Goal: Task Accomplishment & Management: Complete application form

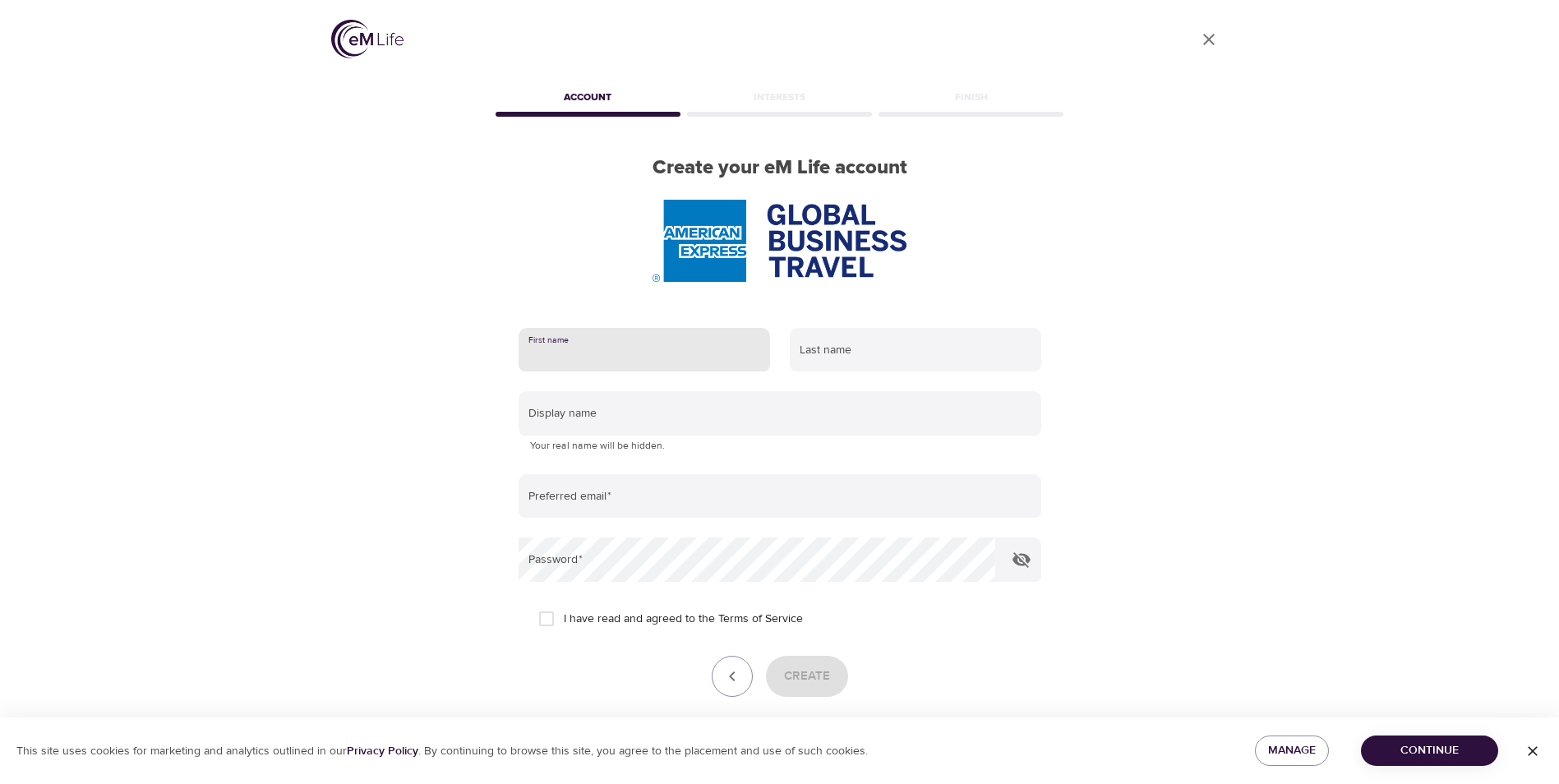
click at [698, 338] on input "text" at bounding box center [645, 350] width 252 height 45
type input "[PERSON_NAME]"
type input "[PERSON_NAME][EMAIL_ADDRESS][PERSON_NAME][DOMAIN_NAME]"
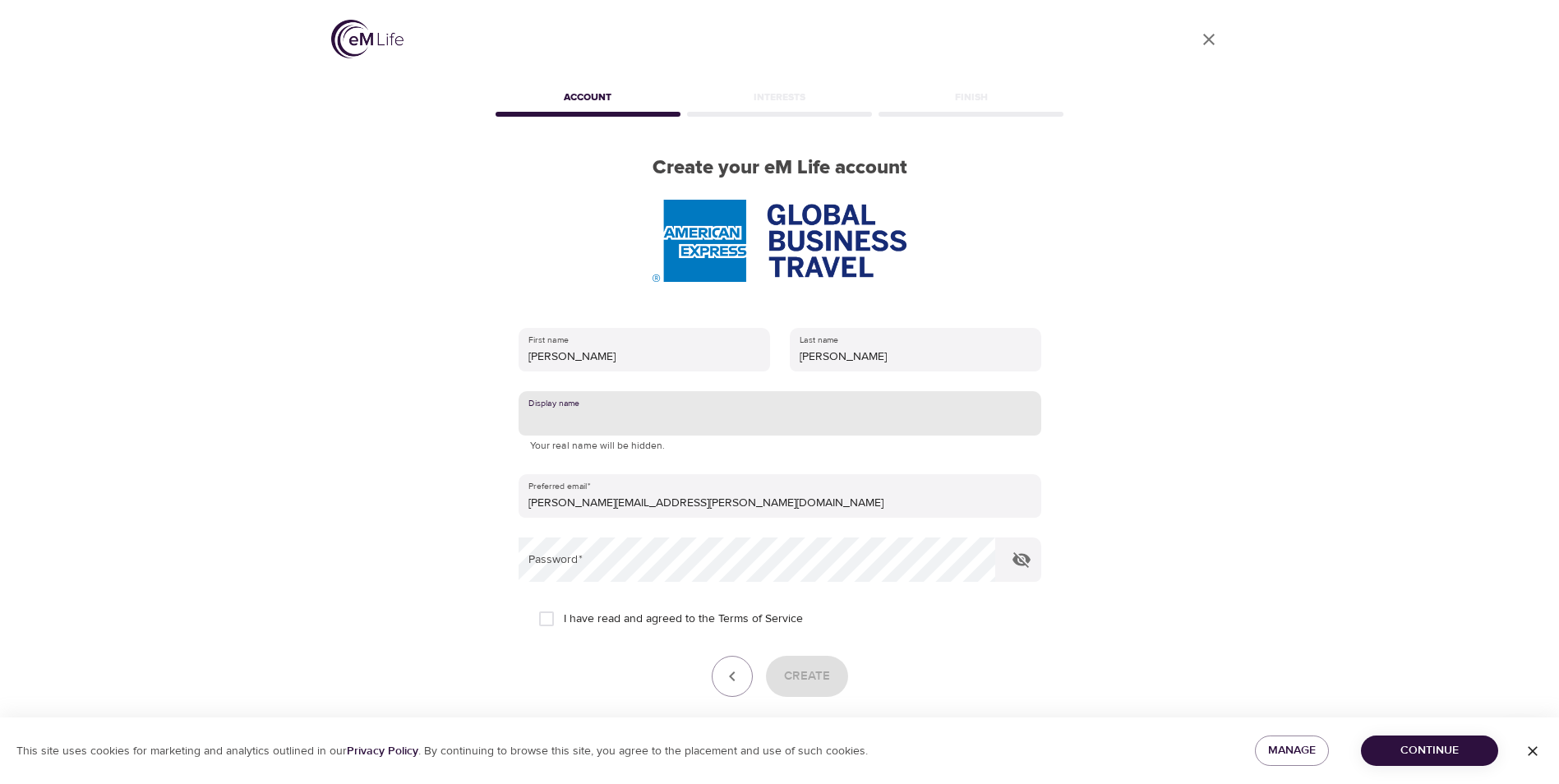
click at [692, 411] on input "text" at bounding box center [780, 413] width 523 height 45
type input "[PERSON_NAME]"
click at [797, 534] on form "First name [PERSON_NAME] Last name [PERSON_NAME] Display name [PERSON_NAME] You…" at bounding box center [780, 529] width 523 height 424
click at [550, 621] on input "I have read and agreed to the Terms of Service" at bounding box center [547, 618] width 35 height 35
checkbox input "true"
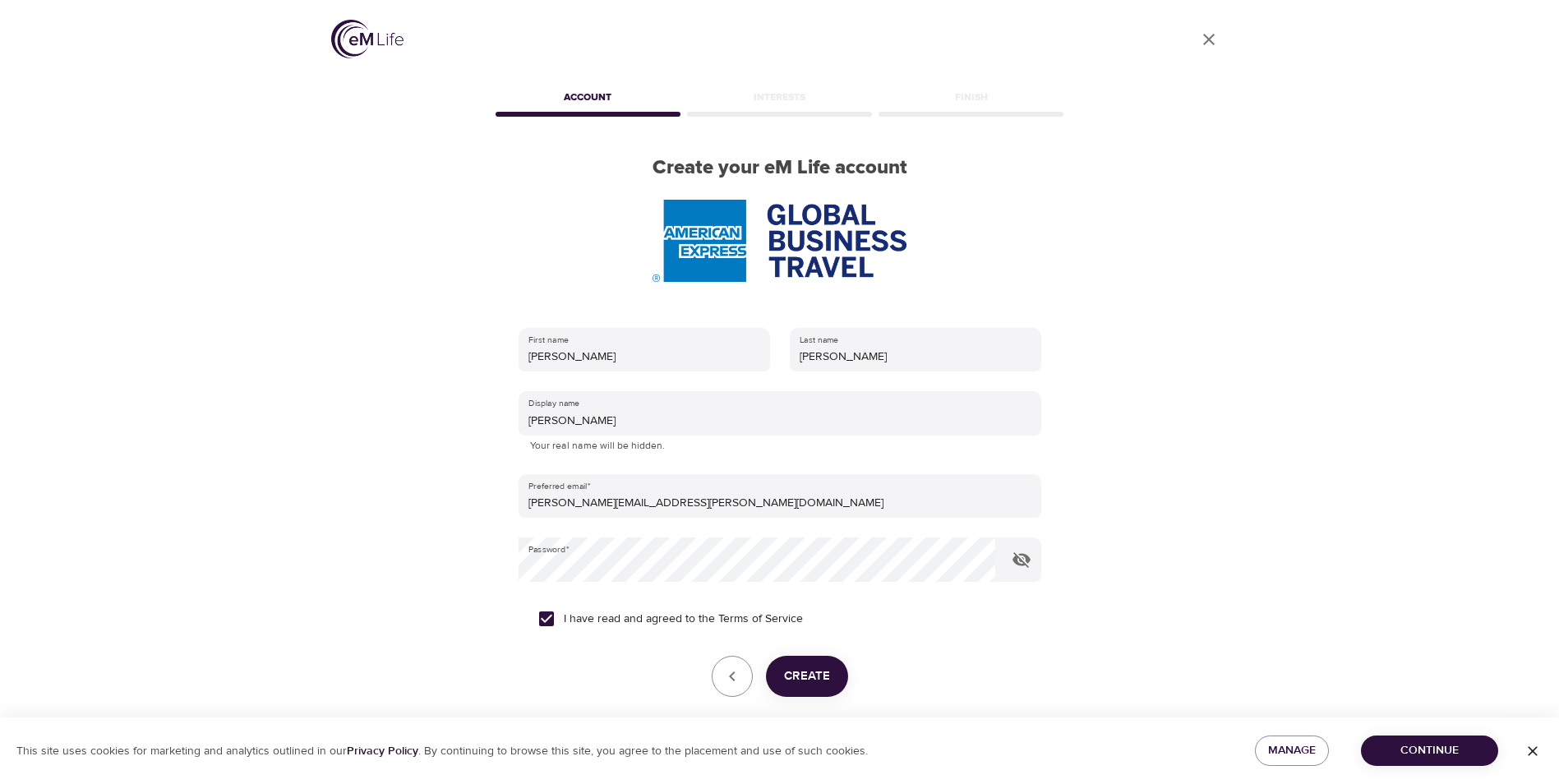
click at [805, 673] on span "Create" at bounding box center [808, 676] width 46 height 21
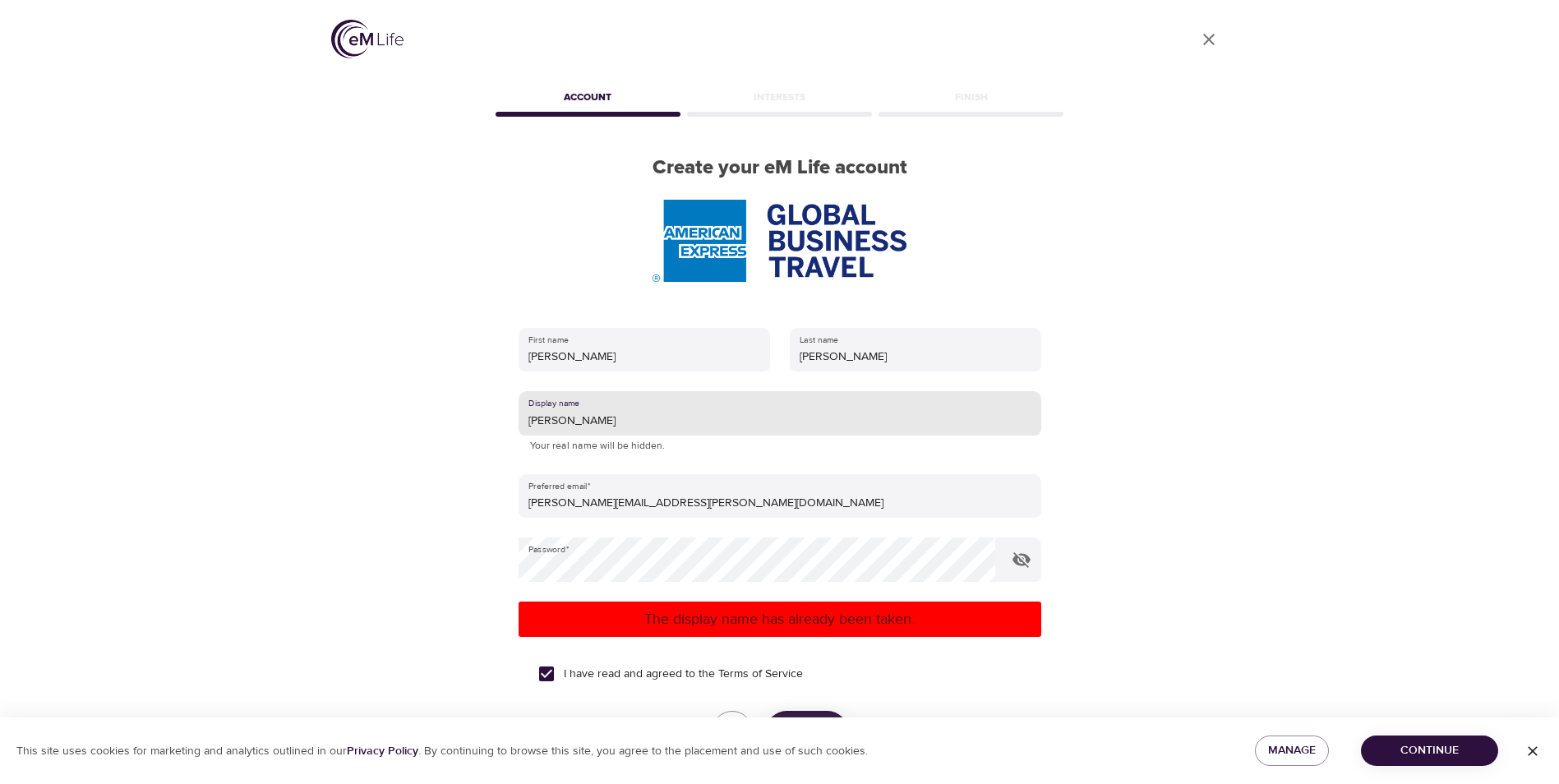
drag, startPoint x: 590, startPoint y: 419, endPoint x: 527, endPoint y: 420, distance: 63.0
click at [527, 420] on input "[PERSON_NAME]" at bounding box center [780, 413] width 523 height 45
drag, startPoint x: 557, startPoint y: 419, endPoint x: 525, endPoint y: 419, distance: 32.0
click at [525, 419] on input "RS77" at bounding box center [780, 413] width 523 height 45
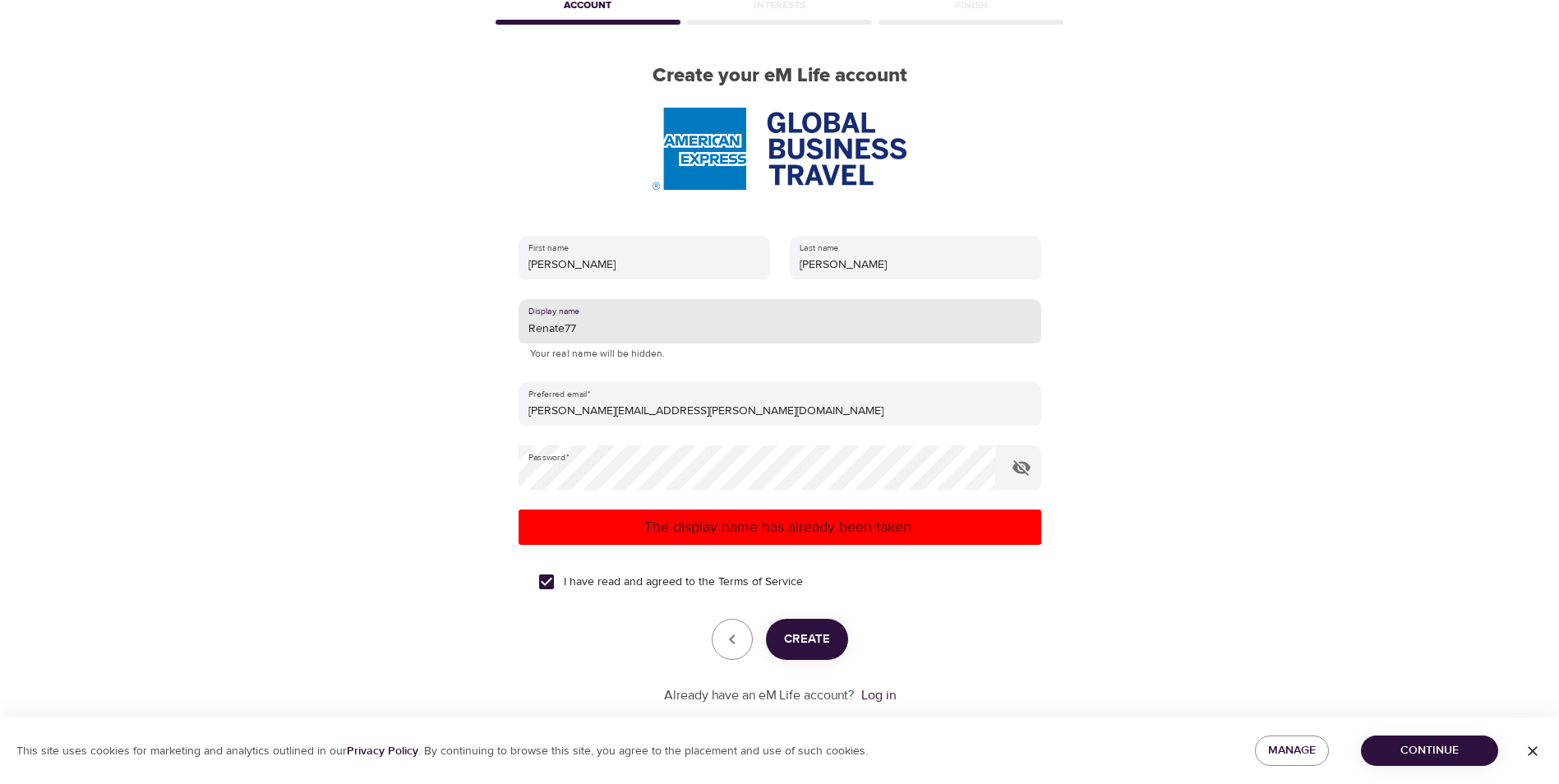
type input "Renate77"
click at [807, 643] on span "Create" at bounding box center [808, 639] width 46 height 21
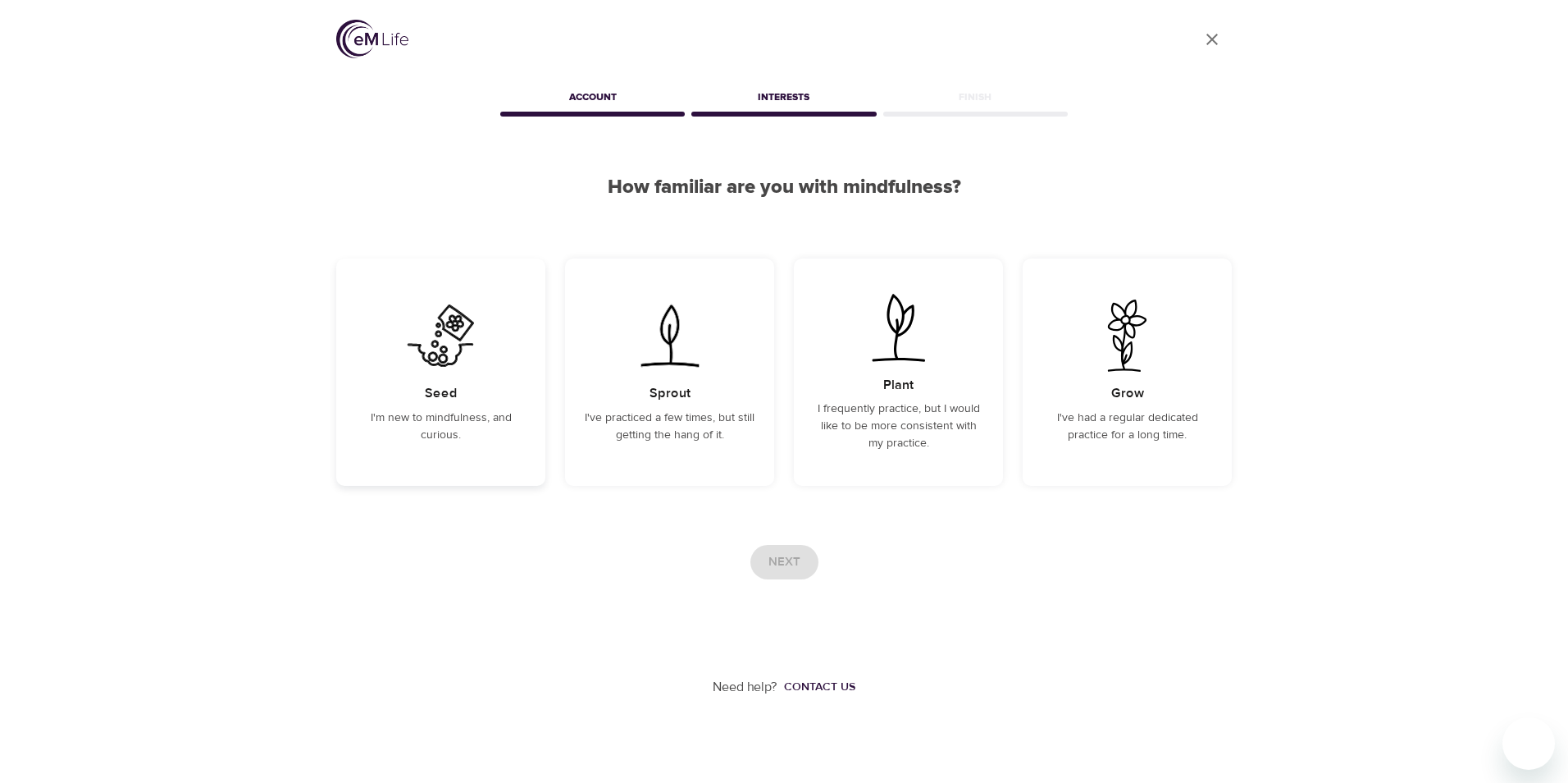
click at [435, 352] on img at bounding box center [441, 335] width 83 height 72
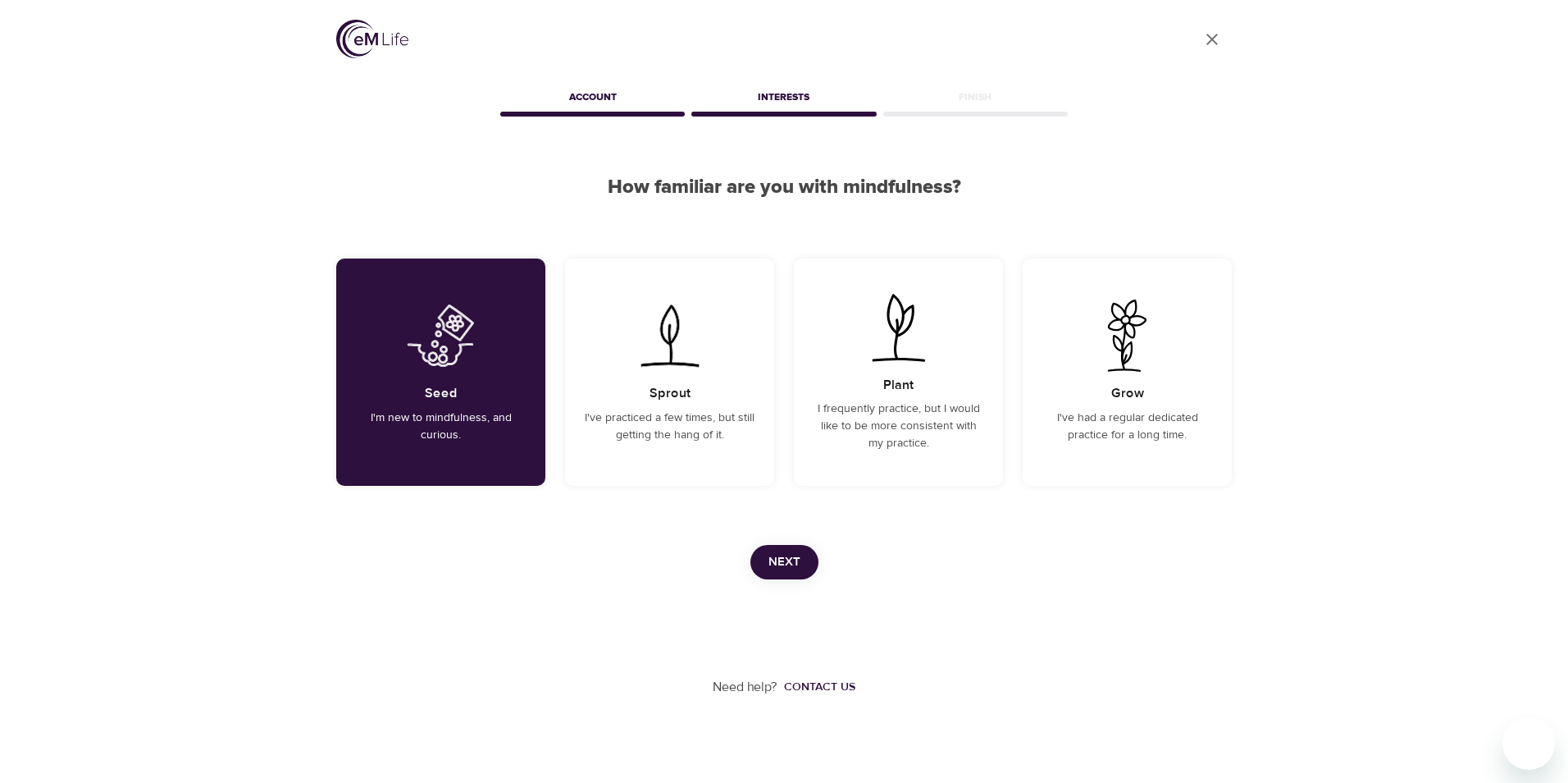
click at [789, 556] on span "Next" at bounding box center [784, 562] width 32 height 21
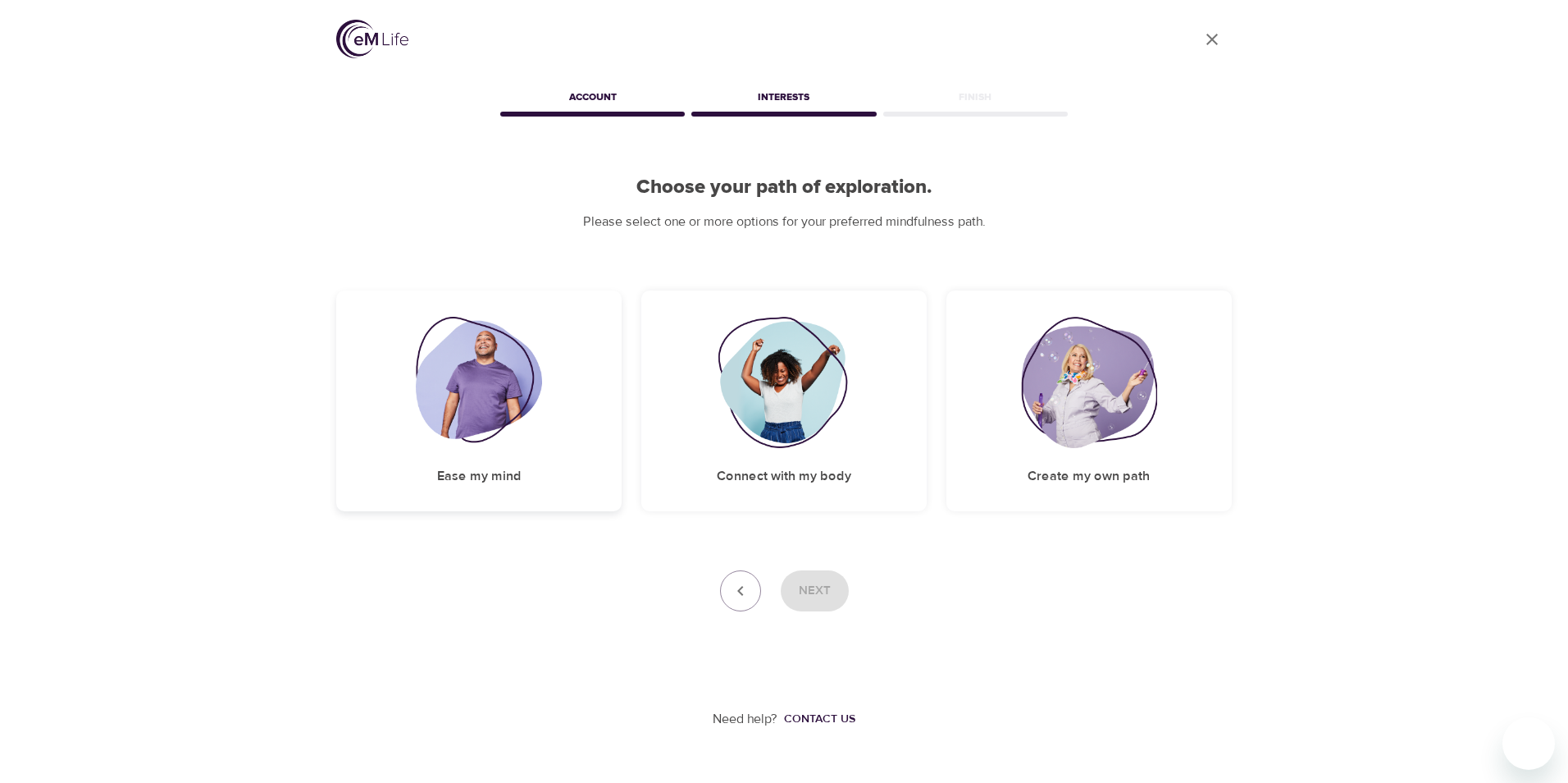
click at [489, 407] on img at bounding box center [479, 383] width 128 height 131
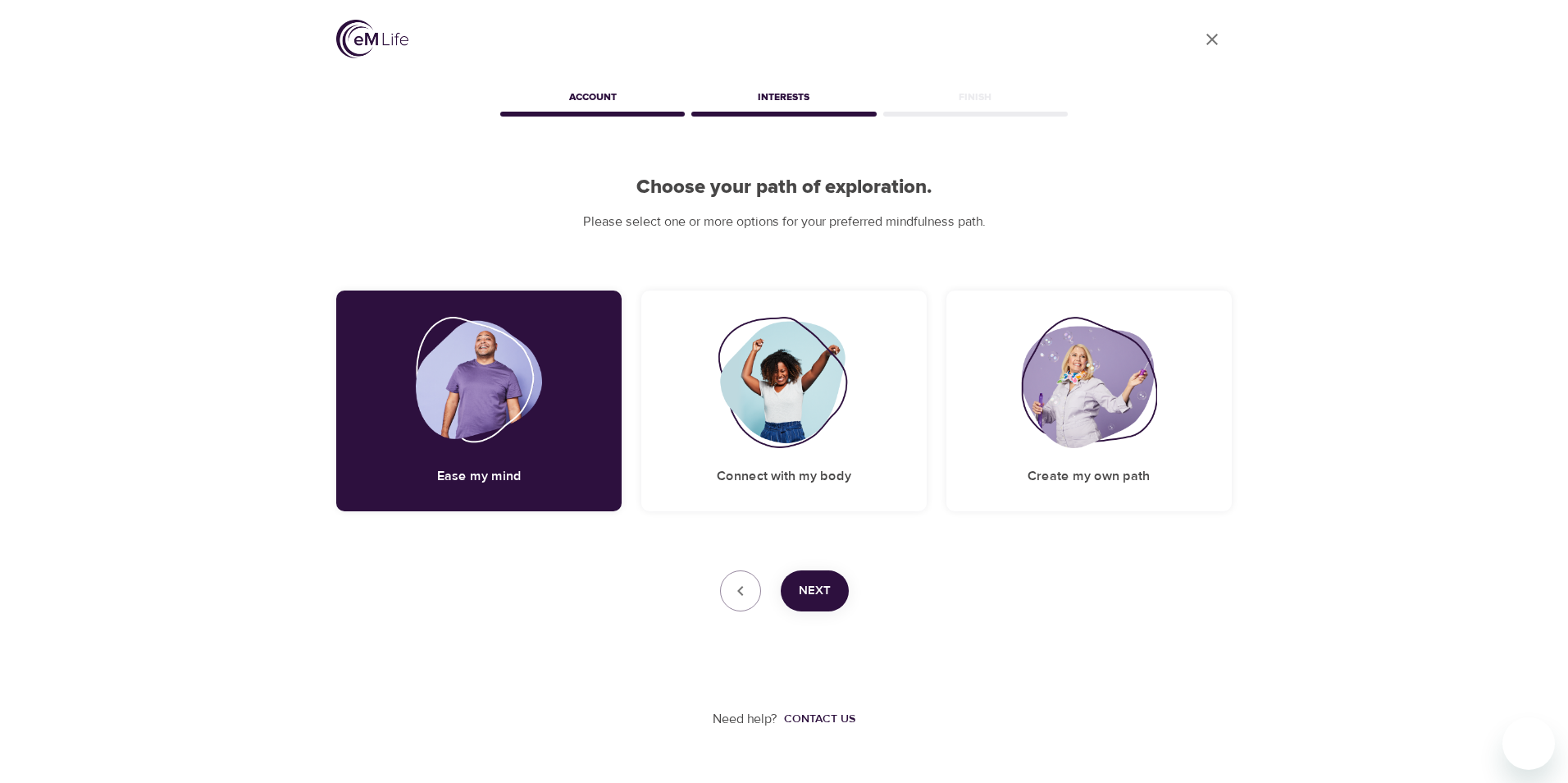
click at [827, 594] on span "Next" at bounding box center [814, 591] width 32 height 21
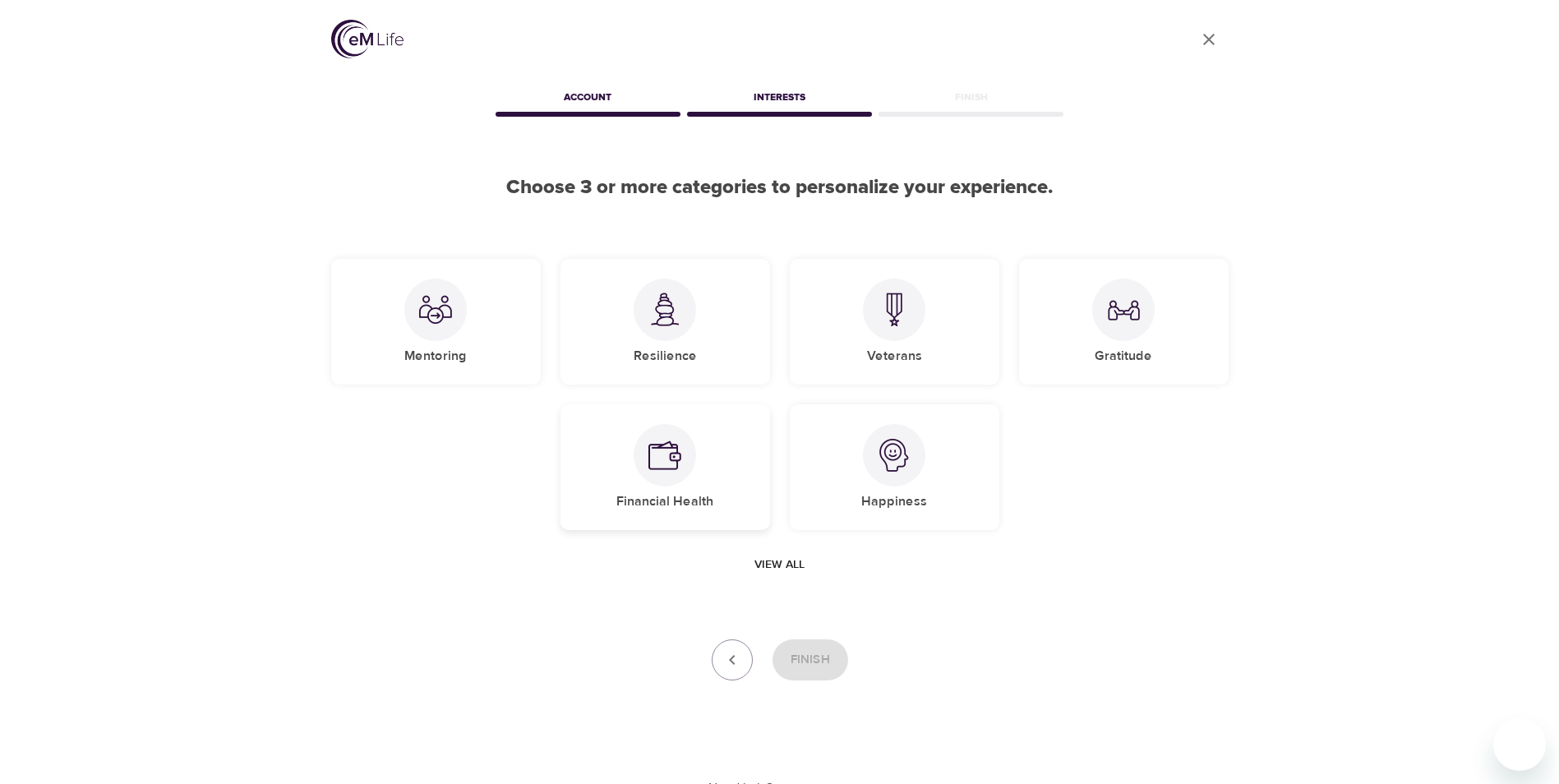
click at [707, 480] on div "Financial Health" at bounding box center [665, 467] width 209 height 126
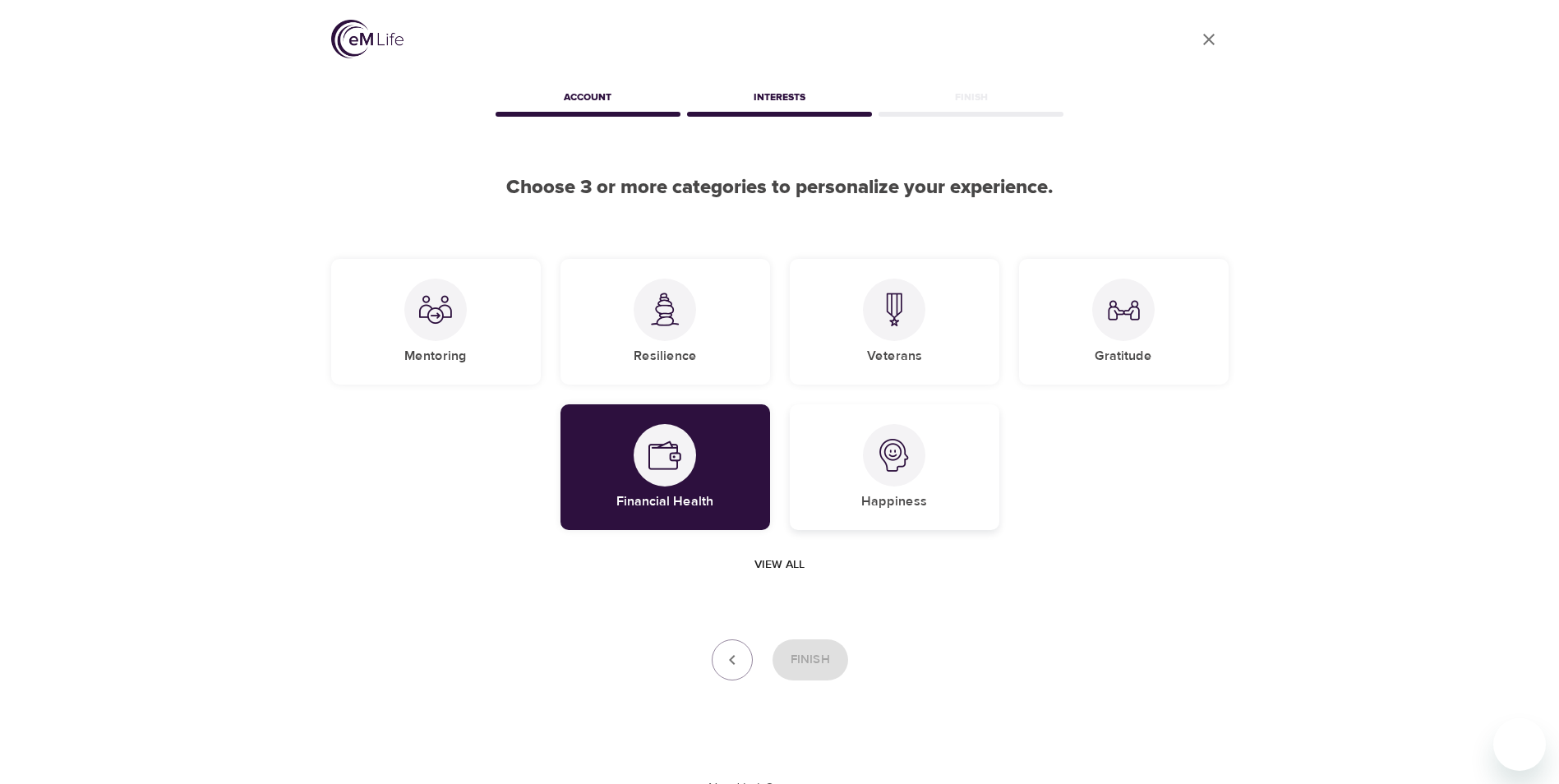
click at [869, 479] on div "Happiness" at bounding box center [895, 467] width 209 height 126
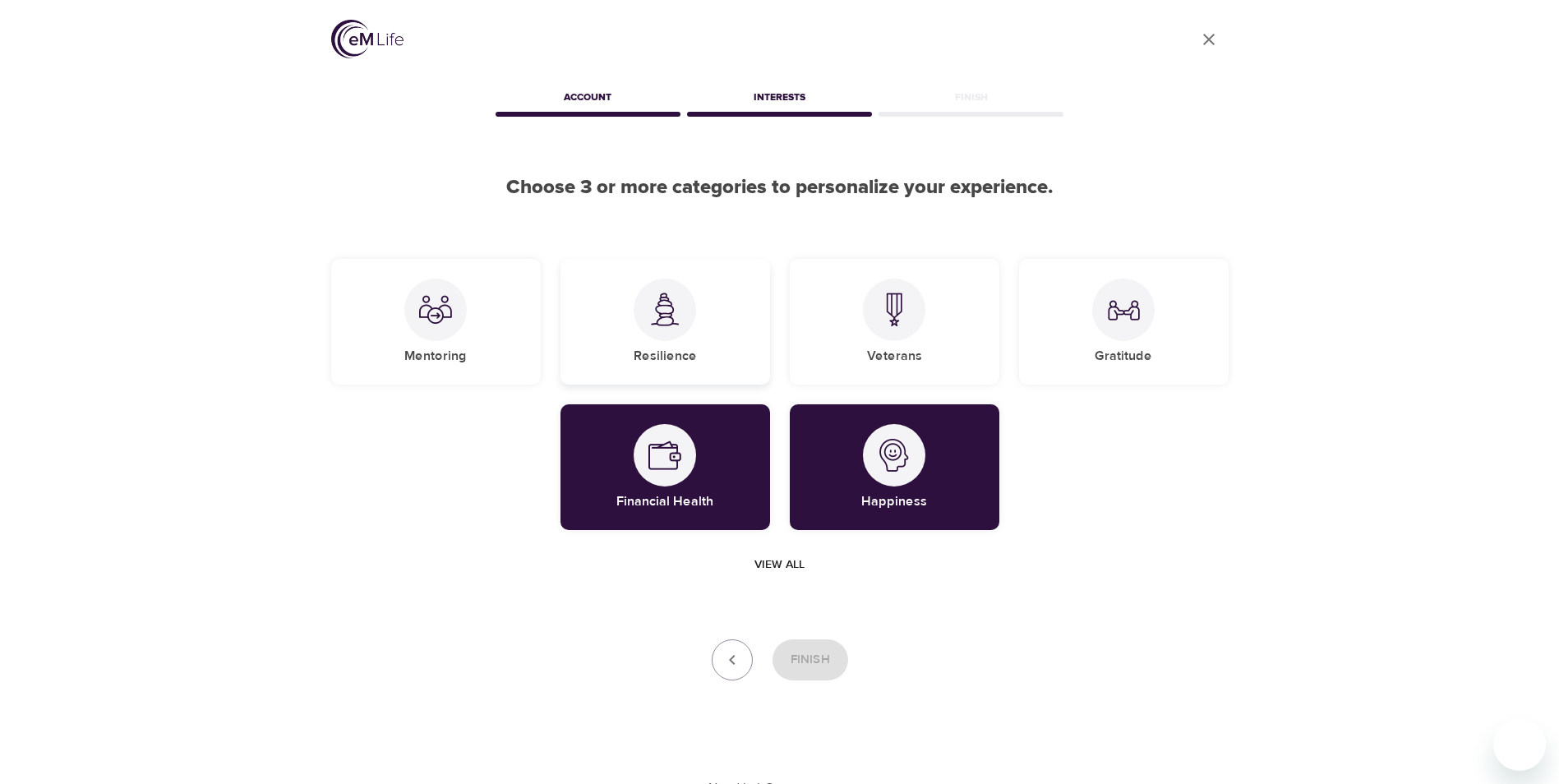
click at [708, 331] on div "Resilience" at bounding box center [665, 321] width 209 height 126
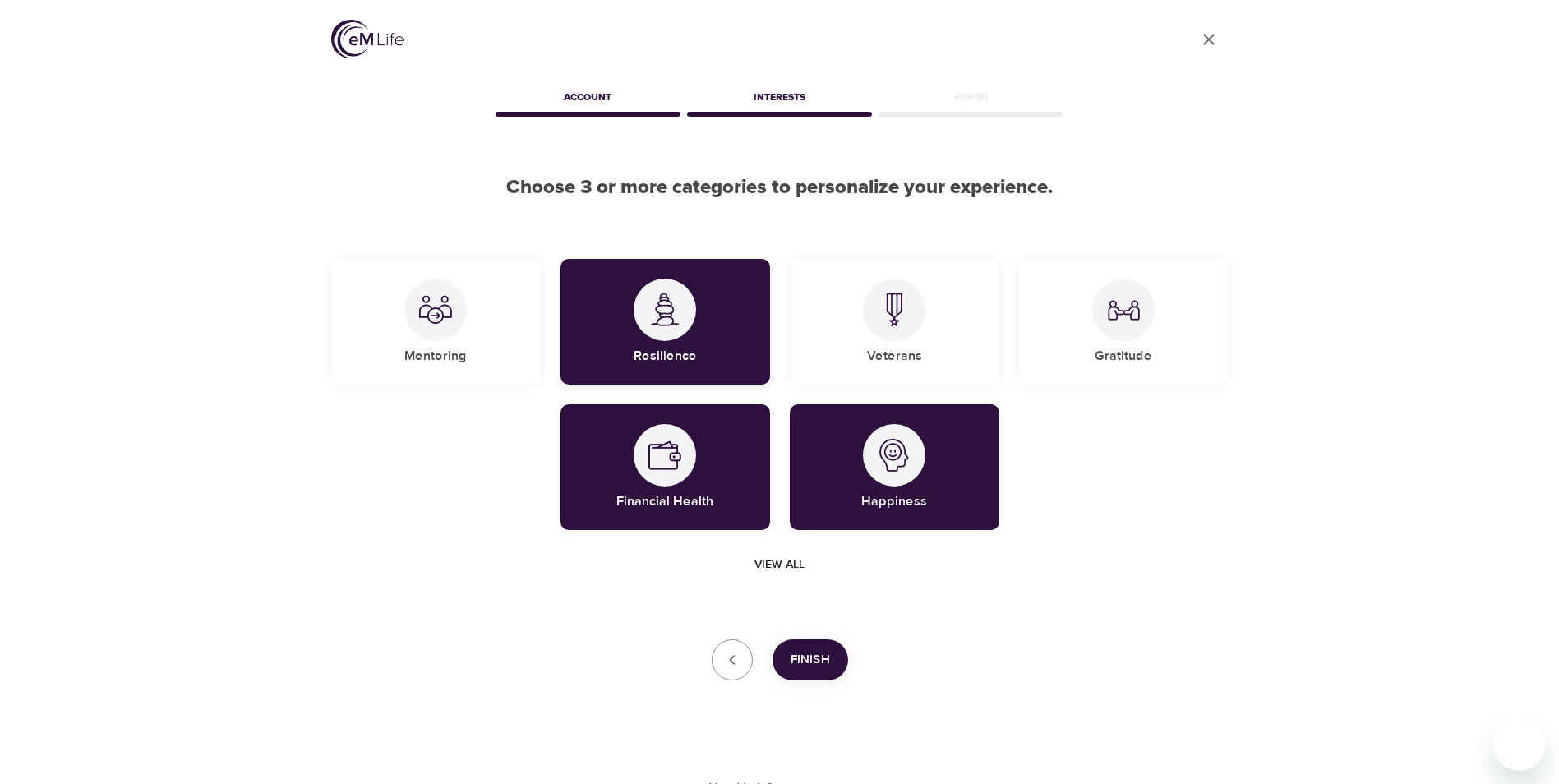
click at [708, 331] on div "Resilience" at bounding box center [665, 321] width 209 height 126
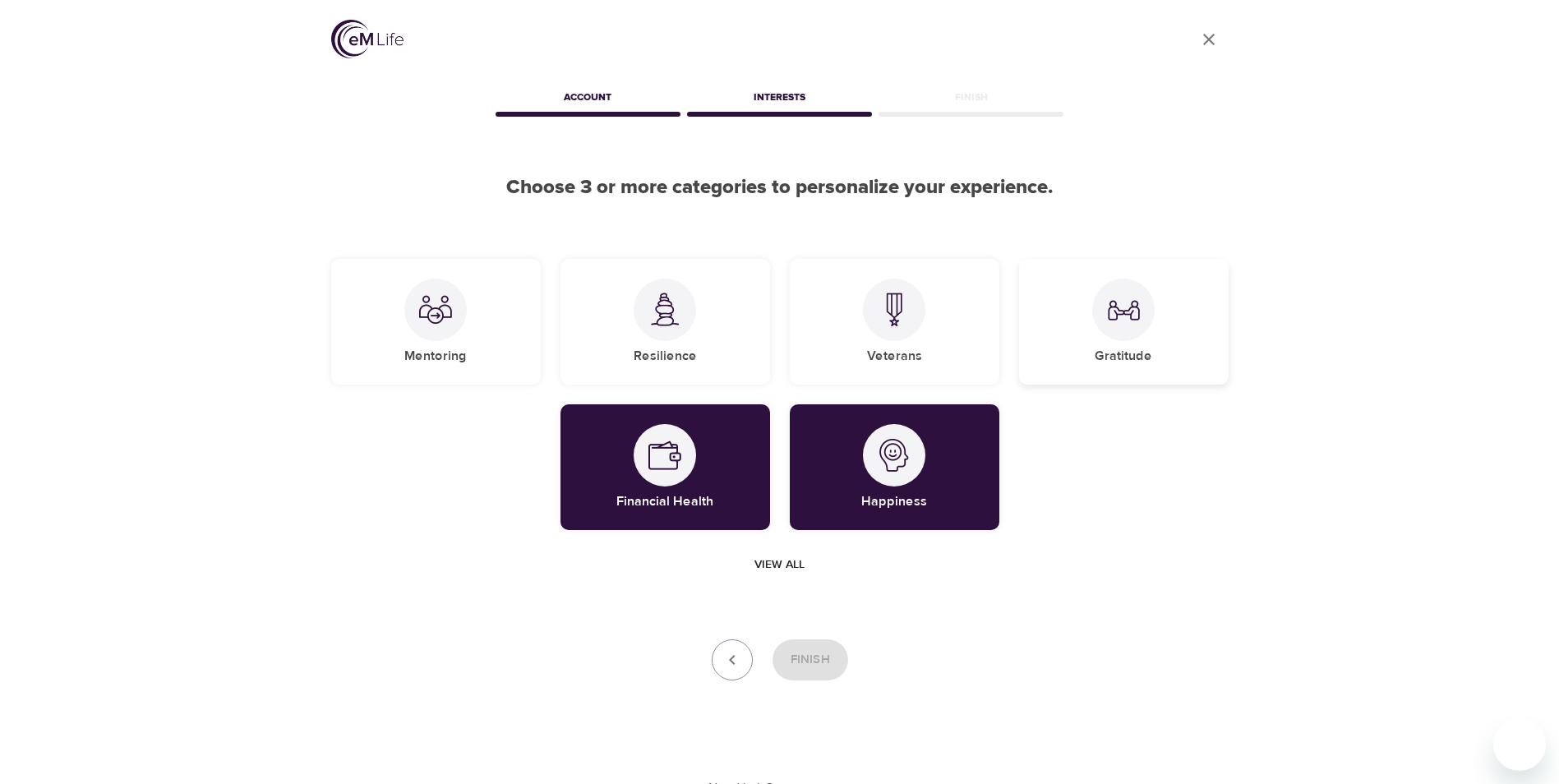
click at [1149, 301] on div at bounding box center [1123, 310] width 63 height 63
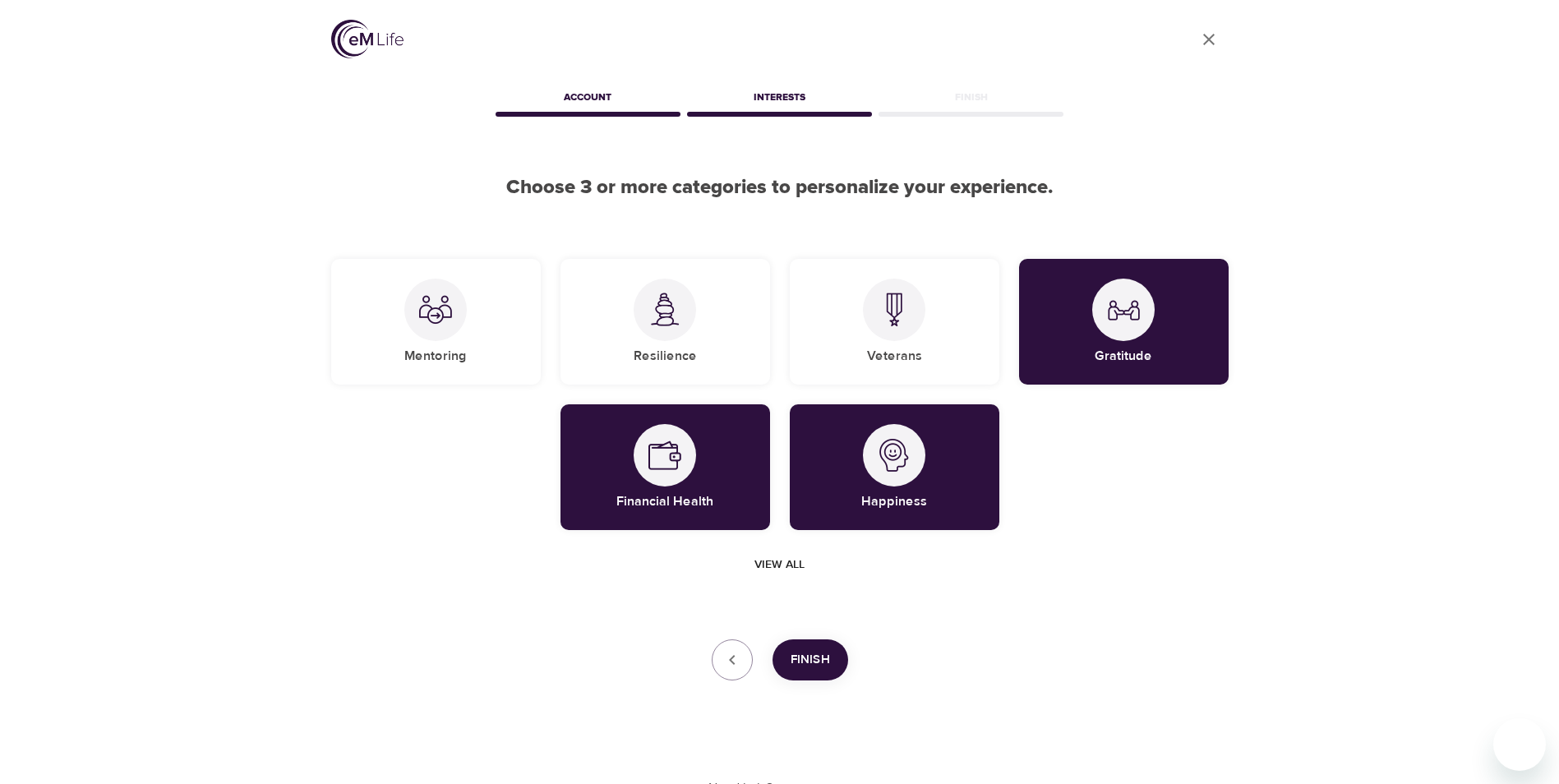
click at [803, 656] on span "Finish" at bounding box center [810, 659] width 40 height 21
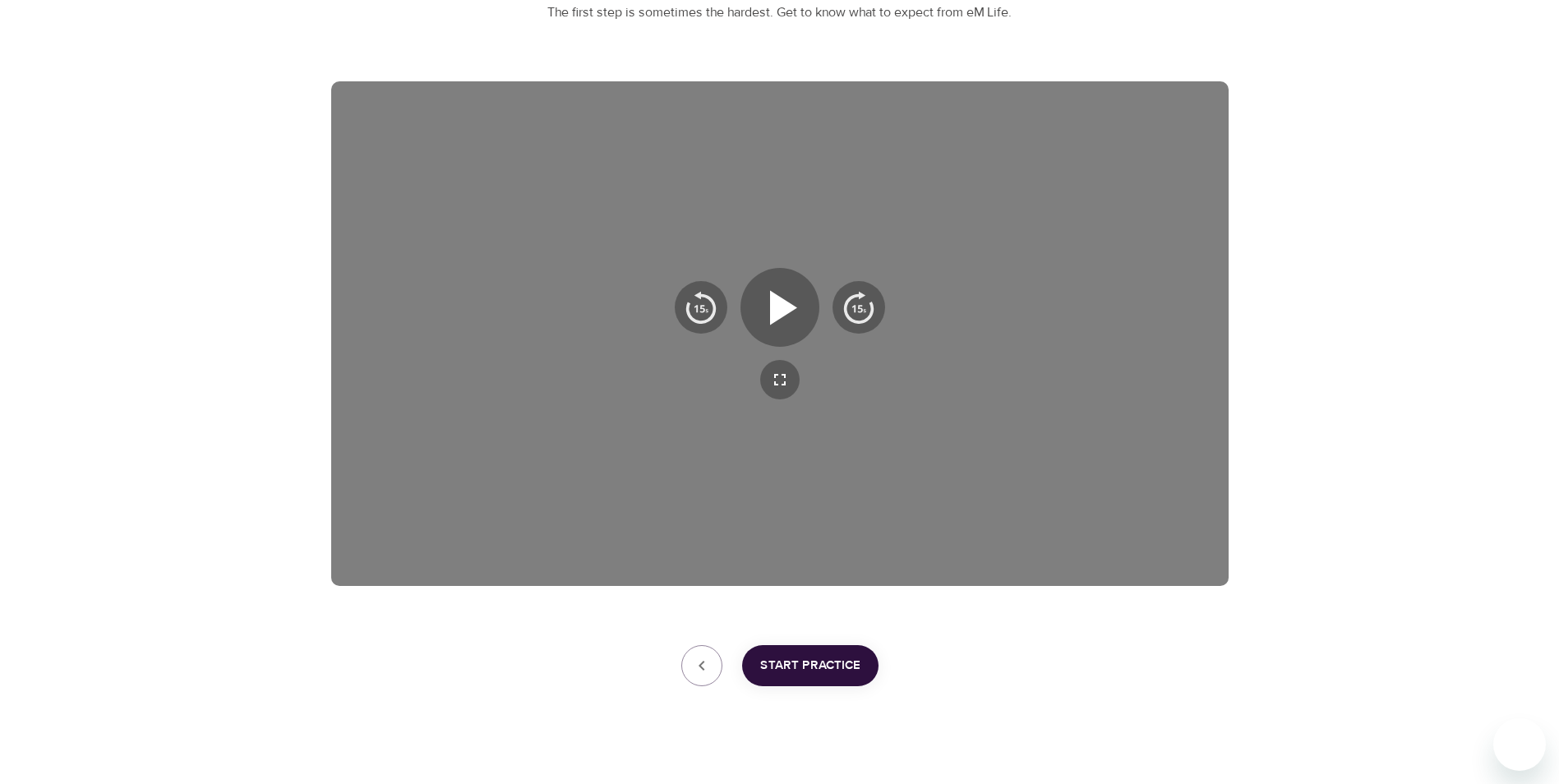
scroll to position [211, 0]
